Goal: Information Seeking & Learning: Learn about a topic

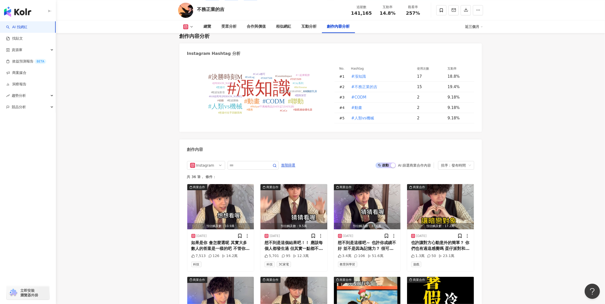
scroll to position [1557, 0]
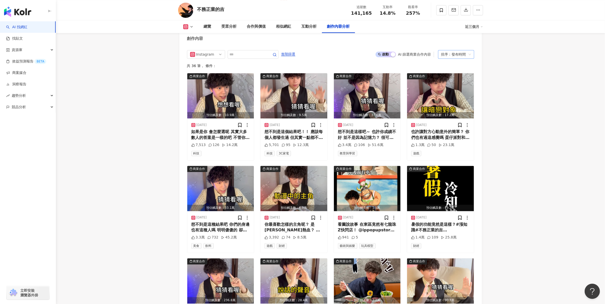
click at [451, 53] on div "排序：發布時間" at bounding box center [453, 54] width 25 height 8
click at [455, 71] on div "互動數" at bounding box center [456, 74] width 28 height 6
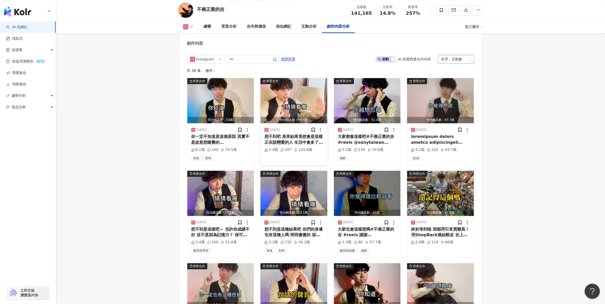
click at [308, 98] on img "button" at bounding box center [293, 100] width 67 height 45
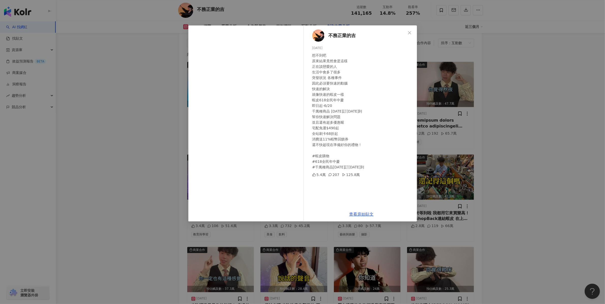
scroll to position [1558, 0]
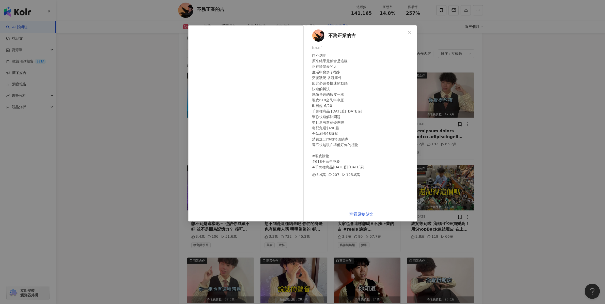
click at [329, 171] on div "不務正業的吉 2025/6/9 想不到吧 原來結果竟然會是這樣 正在談戀愛的人 生活中會多了很多 突發狀況 各種事件 因此必須要快速的動腦 快速的解決 就像快…" at bounding box center [361, 116] width 111 height 182
click at [358, 214] on link "查看原始貼文" at bounding box center [361, 214] width 24 height 5
click at [500, 147] on div "不務正業的吉 2025/6/9 想不到吧 原來結果竟然會是這樣 正在談戀愛的人 生活中會多了很多 突發狀況 各種事件 因此必須要快速的動腦 快速的解決 就像快…" at bounding box center [302, 152] width 605 height 304
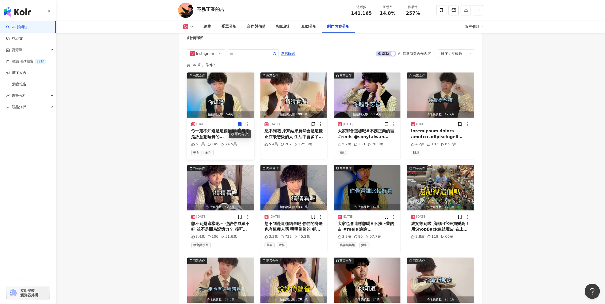
click at [221, 93] on img "button" at bounding box center [220, 94] width 67 height 45
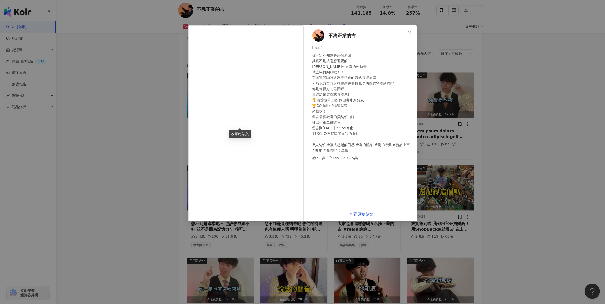
click at [537, 181] on div "不務正業的吉 2024/11/13 你一定不知道是這個原因 其實不是故意想睡覺的 阿如果真的想睡覺 就去喝貝納頌吧！！ 有厚實黑咖啡與溫潤奶香的義式特濃拿鐵 …" at bounding box center [302, 152] width 605 height 304
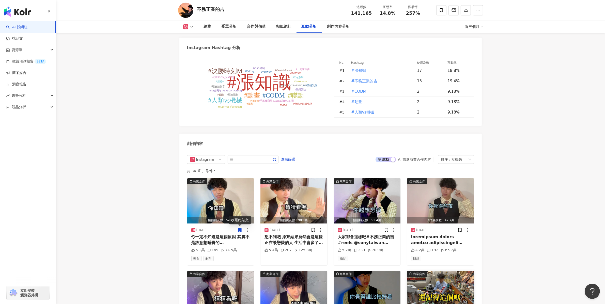
scroll to position [1331, 0]
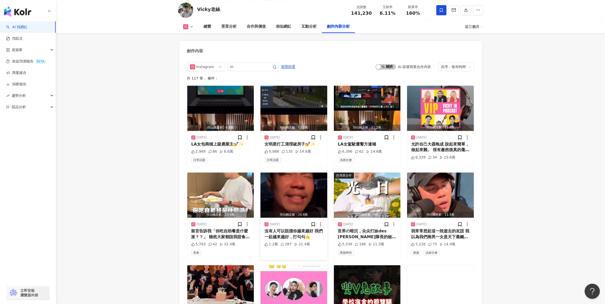
scroll to position [1554, 0]
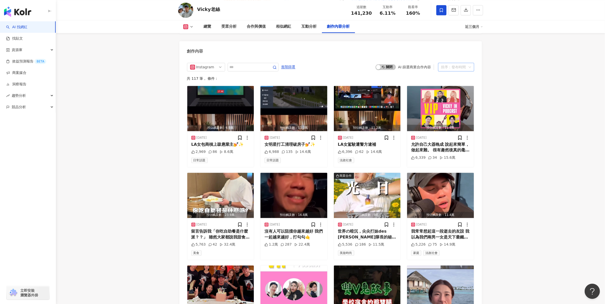
click at [459, 63] on div "排序：發布時間" at bounding box center [453, 67] width 25 height 8
click at [452, 82] on div "互動數" at bounding box center [456, 80] width 28 height 6
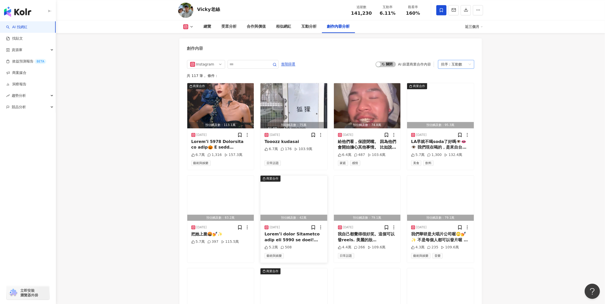
scroll to position [1557, 0]
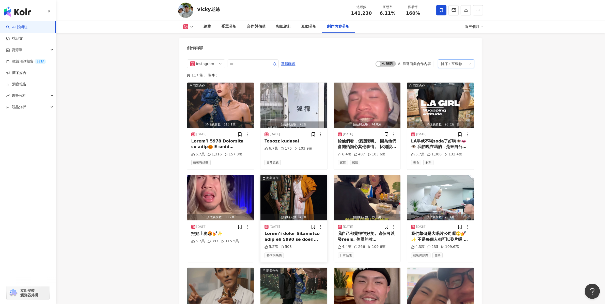
click at [288, 187] on img "button" at bounding box center [293, 197] width 67 height 45
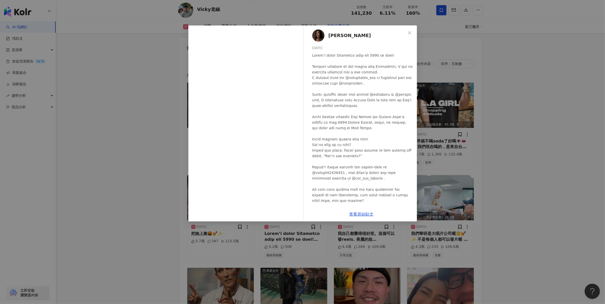
click at [498, 170] on div "莫莉 2024/10/28 5.2萬 508 查看原始貼文" at bounding box center [302, 152] width 605 height 304
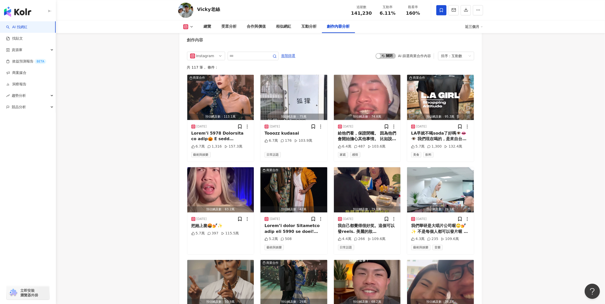
scroll to position [1529, 0]
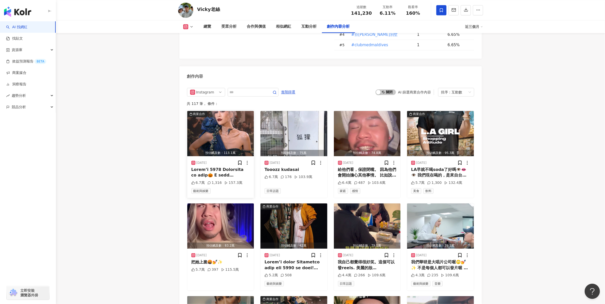
click at [236, 132] on img "button" at bounding box center [220, 133] width 67 height 45
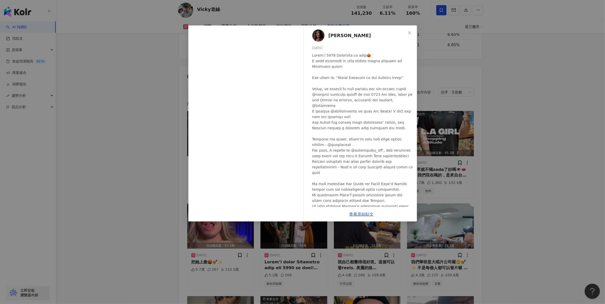
click at [124, 157] on div "莫莉 2024/10/28 6.7萬 1,316 157.3萬 查看原始貼文" at bounding box center [302, 152] width 605 height 304
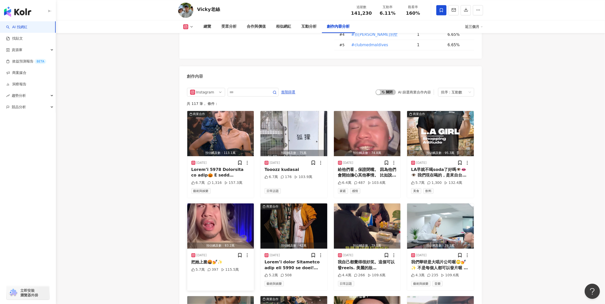
click at [212, 208] on img "button" at bounding box center [220, 225] width 67 height 45
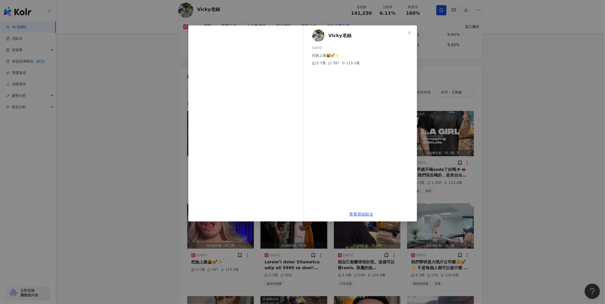
click at [333, 63] on div "397" at bounding box center [333, 63] width 11 height 6
click at [533, 177] on div "Vicky老絲 2025/1/29 把她上脆🤬💅✨ 5.7萬 397 115.5萬 查看原始貼文" at bounding box center [302, 152] width 605 height 304
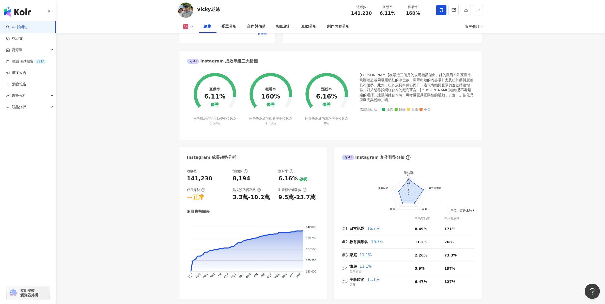
scroll to position [165, 0]
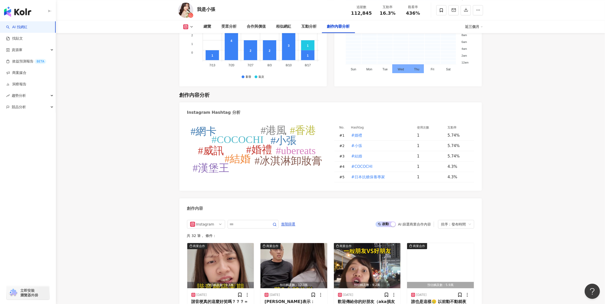
scroll to position [1573, 0]
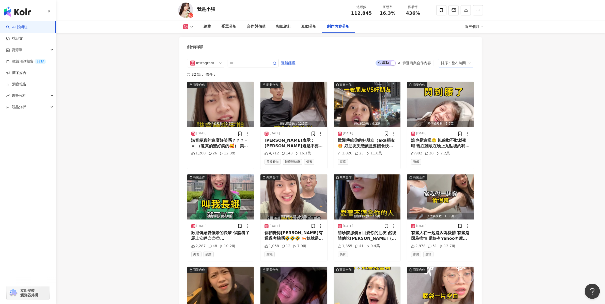
click at [463, 59] on div "排序：發布時間" at bounding box center [456, 63] width 36 height 9
click at [460, 65] on div "互動數" at bounding box center [456, 63] width 28 height 6
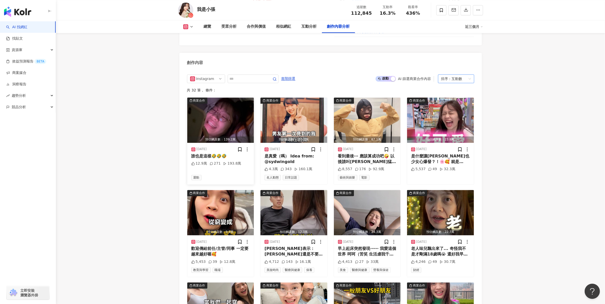
click at [219, 103] on img "button" at bounding box center [220, 120] width 67 height 45
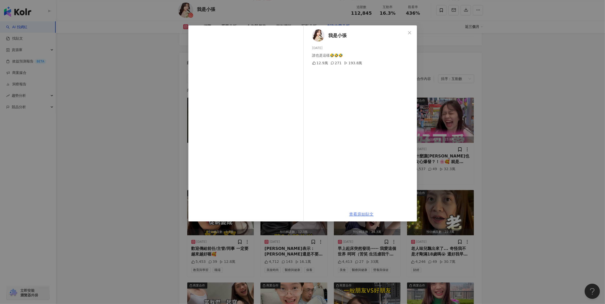
click at [363, 213] on link "查看原始貼文" at bounding box center [361, 214] width 24 height 5
click at [458, 155] on div "我是小張 2025/5/3 誰也是這樣🤣🤣🤣 12.9萬 271 193.8萬 查看原始貼文" at bounding box center [302, 152] width 605 height 304
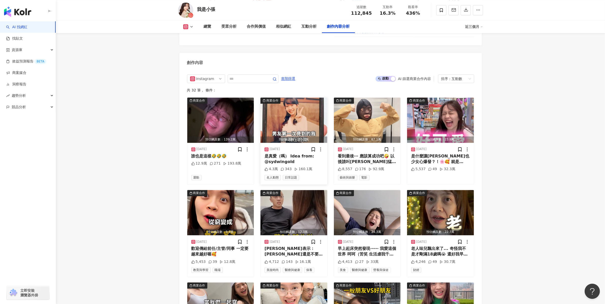
click at [296, 103] on img "button" at bounding box center [293, 120] width 67 height 45
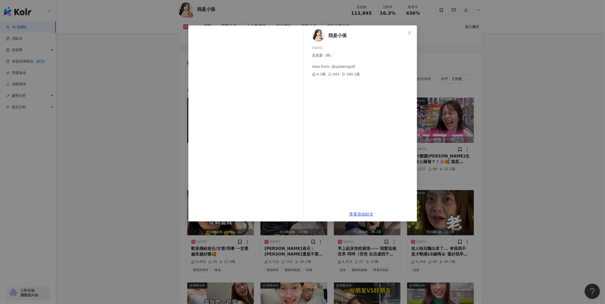
click at [334, 75] on div "343" at bounding box center [333, 74] width 11 height 6
click at [439, 157] on div "我是小張 2024/11/28 是真愛（嗎） Idea from: @sydwingold 4.3萬 343 160.1萬 查看原始貼文" at bounding box center [302, 152] width 605 height 304
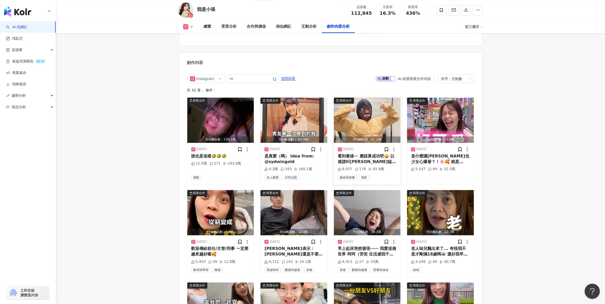
click at [368, 105] on img "button" at bounding box center [367, 120] width 67 height 45
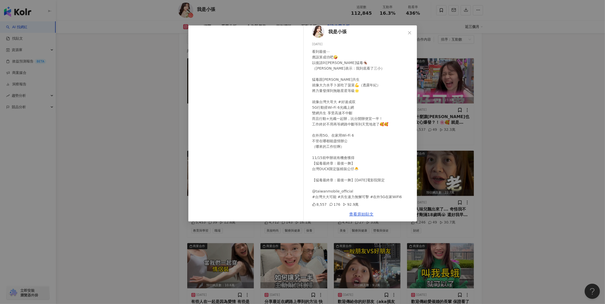
scroll to position [1616, 0]
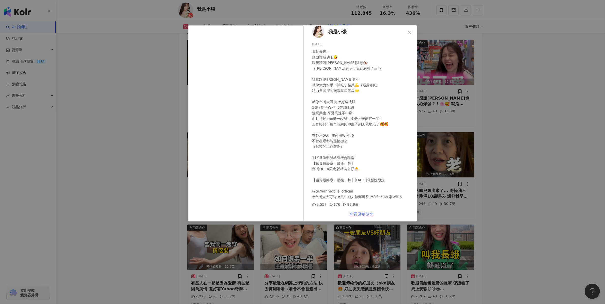
click at [361, 213] on link "查看原始貼文" at bounding box center [361, 214] width 24 height 5
click at [480, 131] on div "我是小張 2024/10/19 看到最後⋯ 應該算成功吧🤪 以後請叫我蟑猛毒🪳 （阿舜表示：我到底看了三小） 猛毒跟艾迪共生 就像大力水手卜派吃了菠菜💪（透露…" at bounding box center [302, 152] width 605 height 304
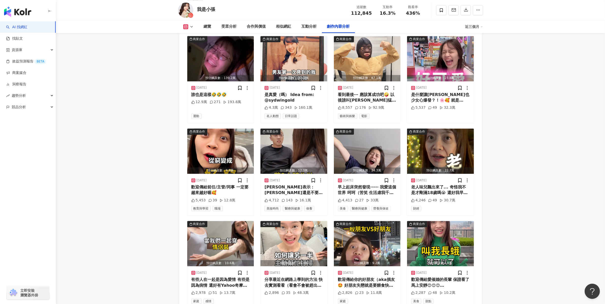
scroll to position [1668, 0]
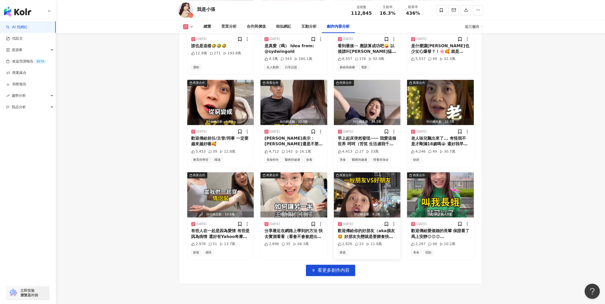
click at [361, 177] on img "button" at bounding box center [367, 194] width 67 height 45
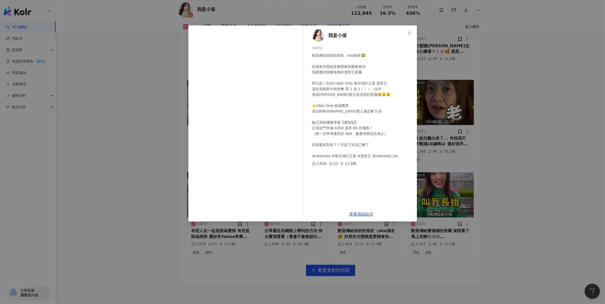
click at [554, 177] on div "我是小張 2025/8/27 歡迎傳給你的好朋友（aka損友🤩 好朋友失戀就是要餵食快樂食物😍 我最愛的快樂食物非漢堡王莫屬 即日起～9/23 Uber Ea…" at bounding box center [302, 152] width 605 height 304
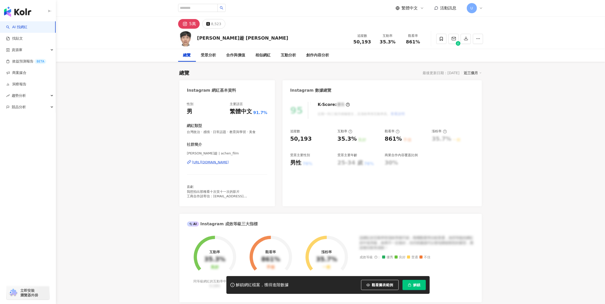
click at [421, 288] on button "解鎖" at bounding box center [413, 285] width 23 height 10
